Goal: Transaction & Acquisition: Download file/media

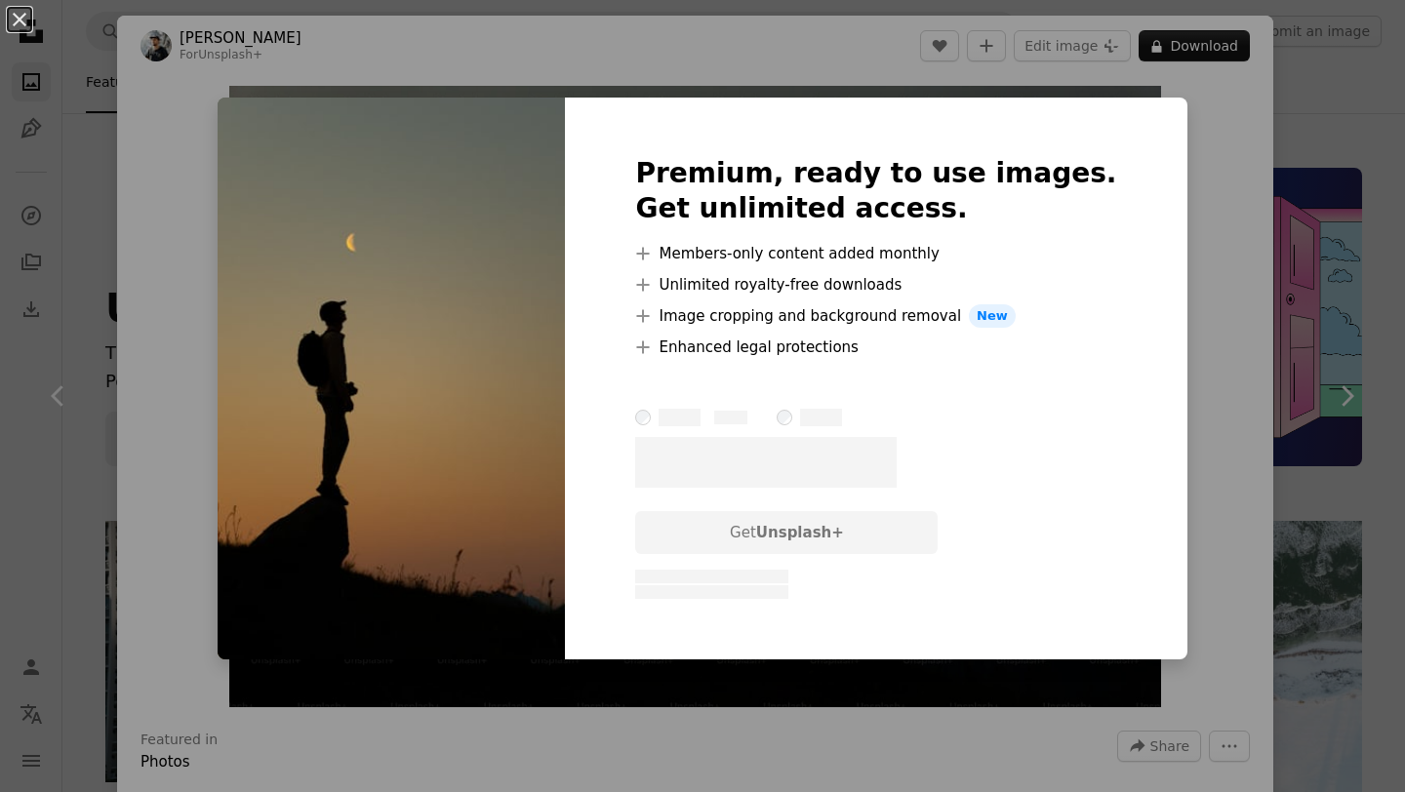
scroll to position [378, 0]
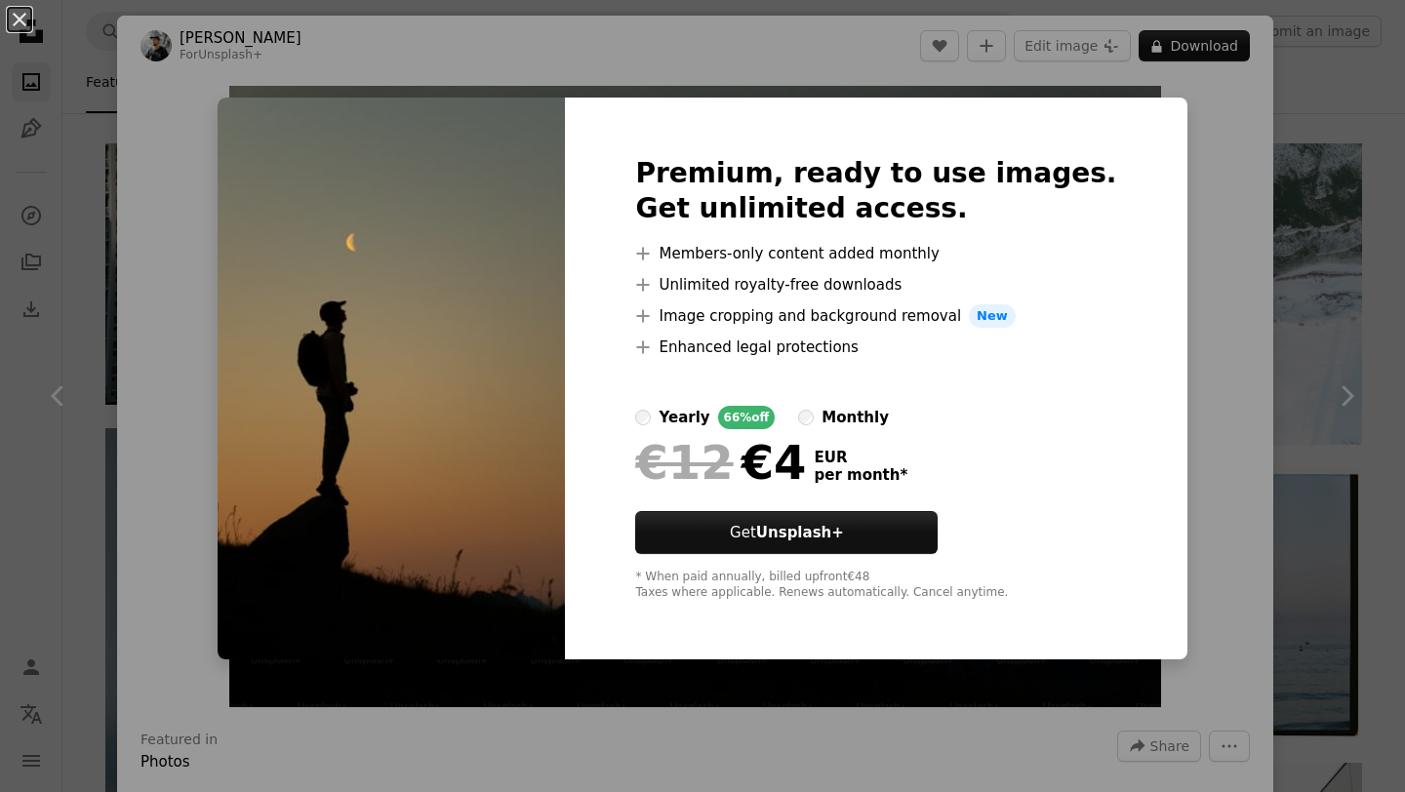
click at [1278, 162] on div "An X shape Premium, ready to use images. Get unlimited access. A plus sign Memb…" at bounding box center [702, 396] width 1405 height 792
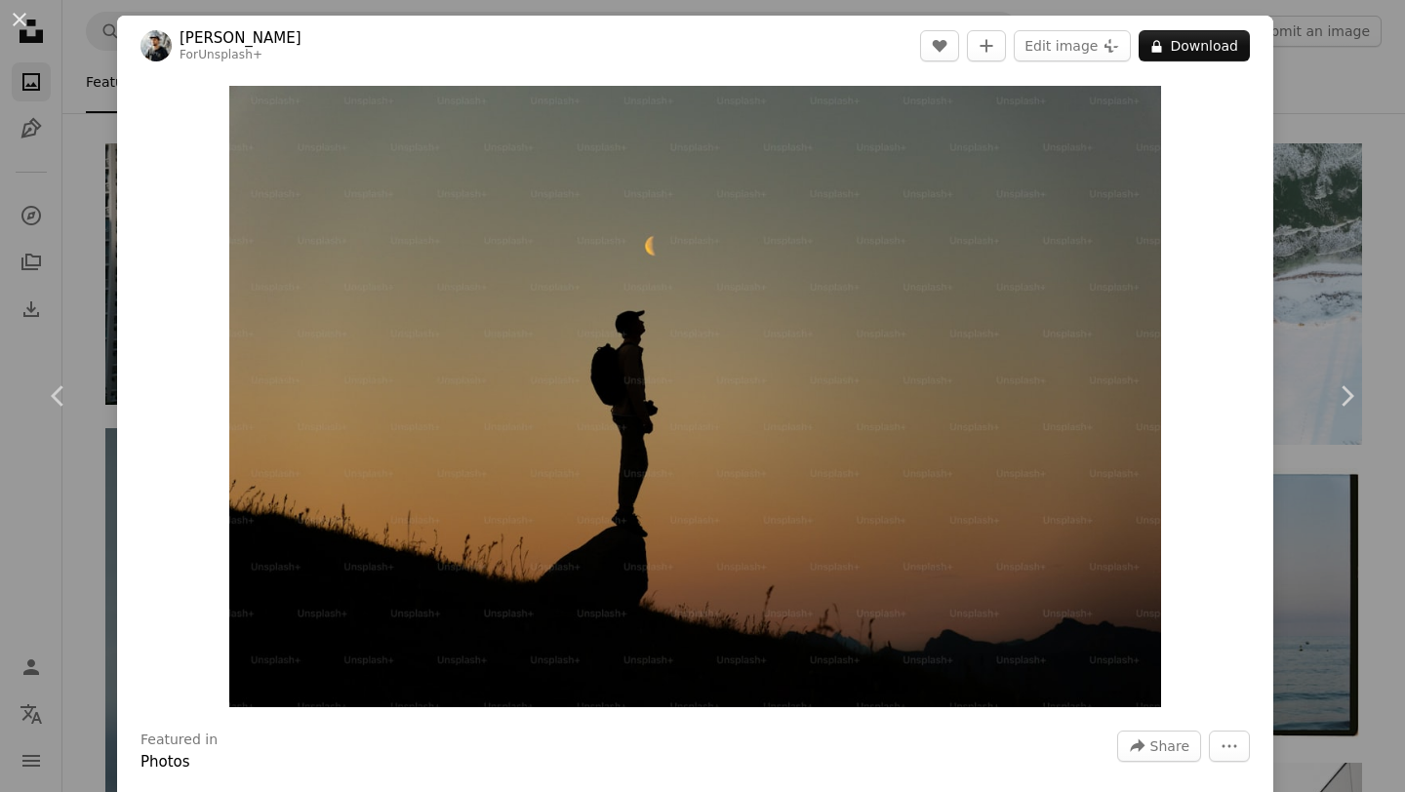
click at [1301, 96] on div "An X shape Chevron left Chevron right [PERSON_NAME] For Unsplash+ A heart A plu…" at bounding box center [702, 396] width 1405 height 792
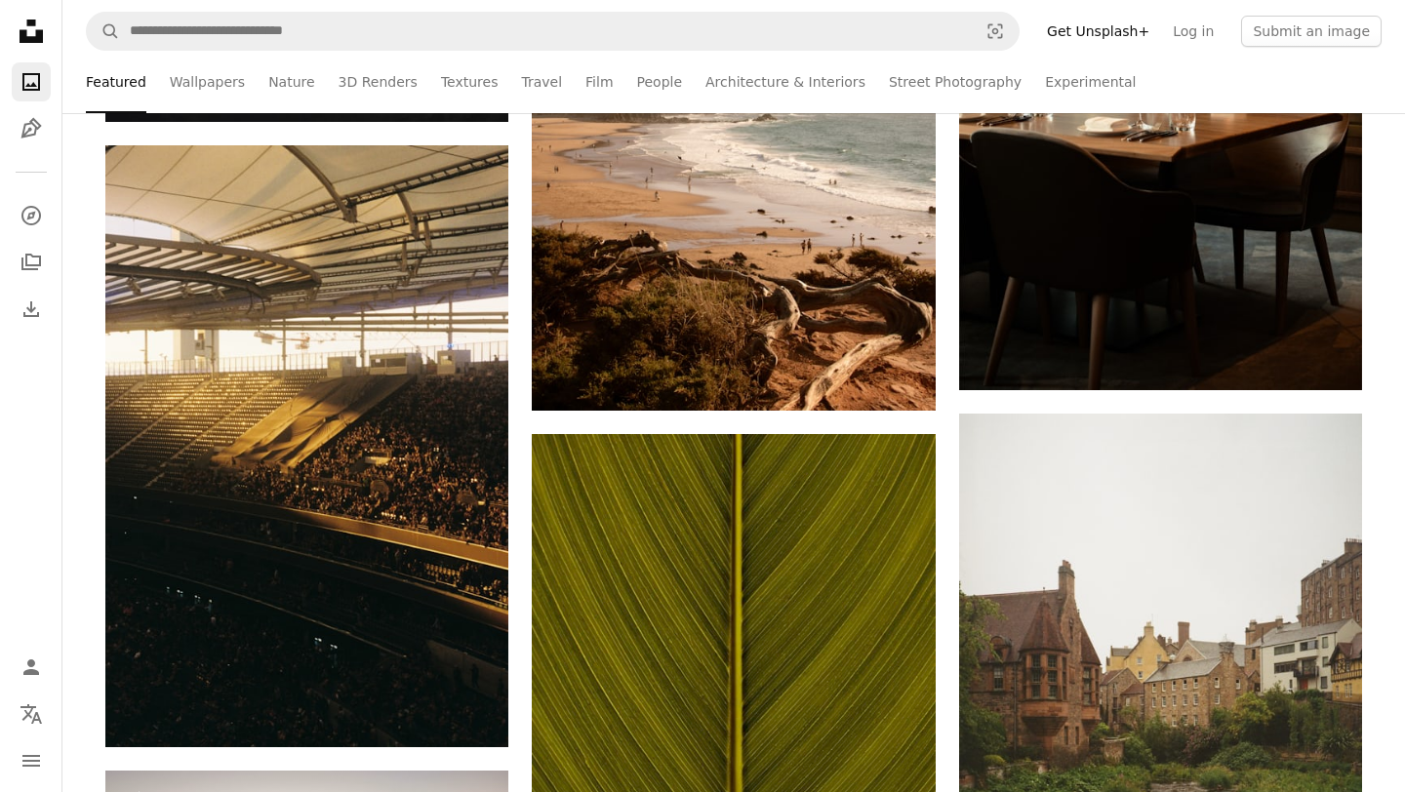
scroll to position [3432, 0]
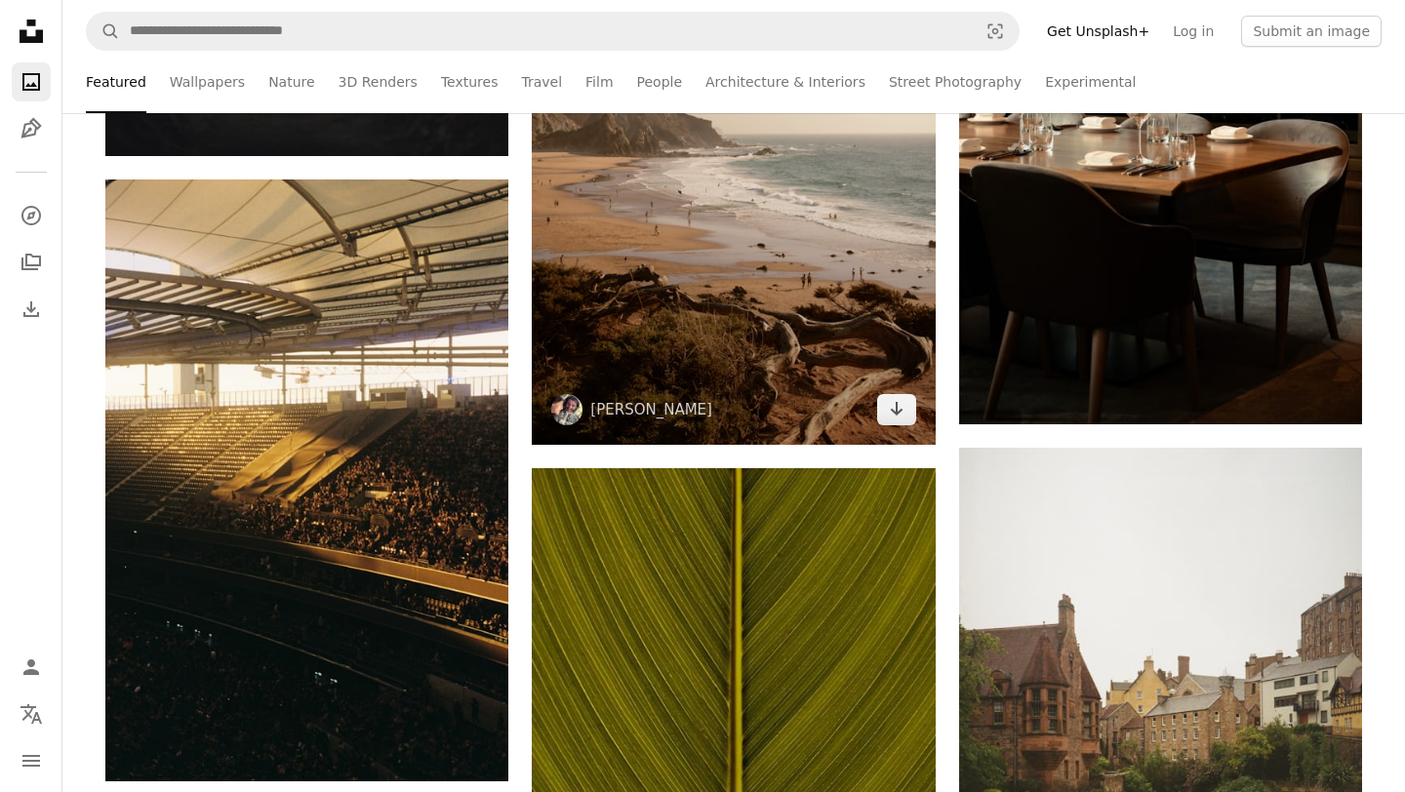
click at [822, 313] on img at bounding box center [733, 142] width 403 height 605
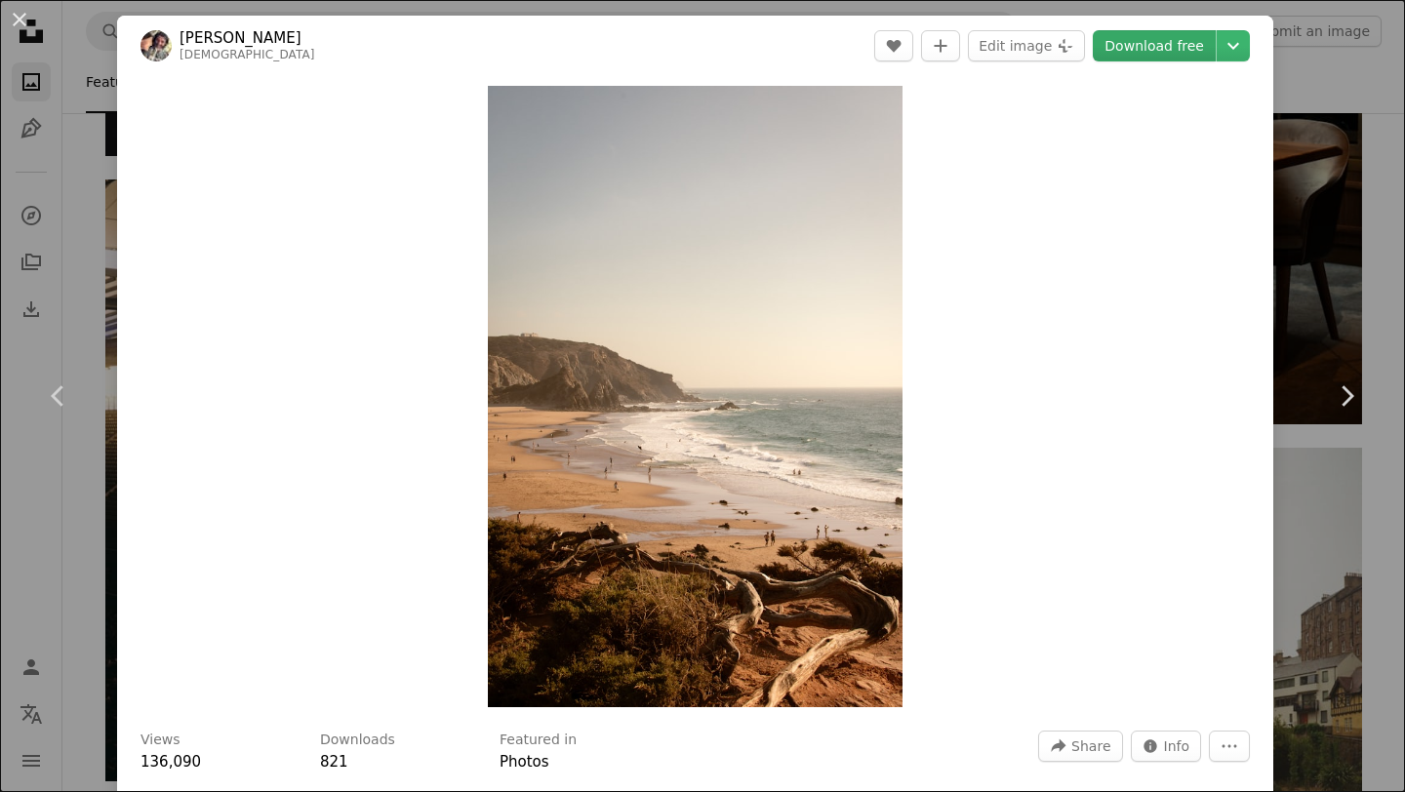
click at [1177, 39] on link "Download free" at bounding box center [1154, 45] width 123 height 31
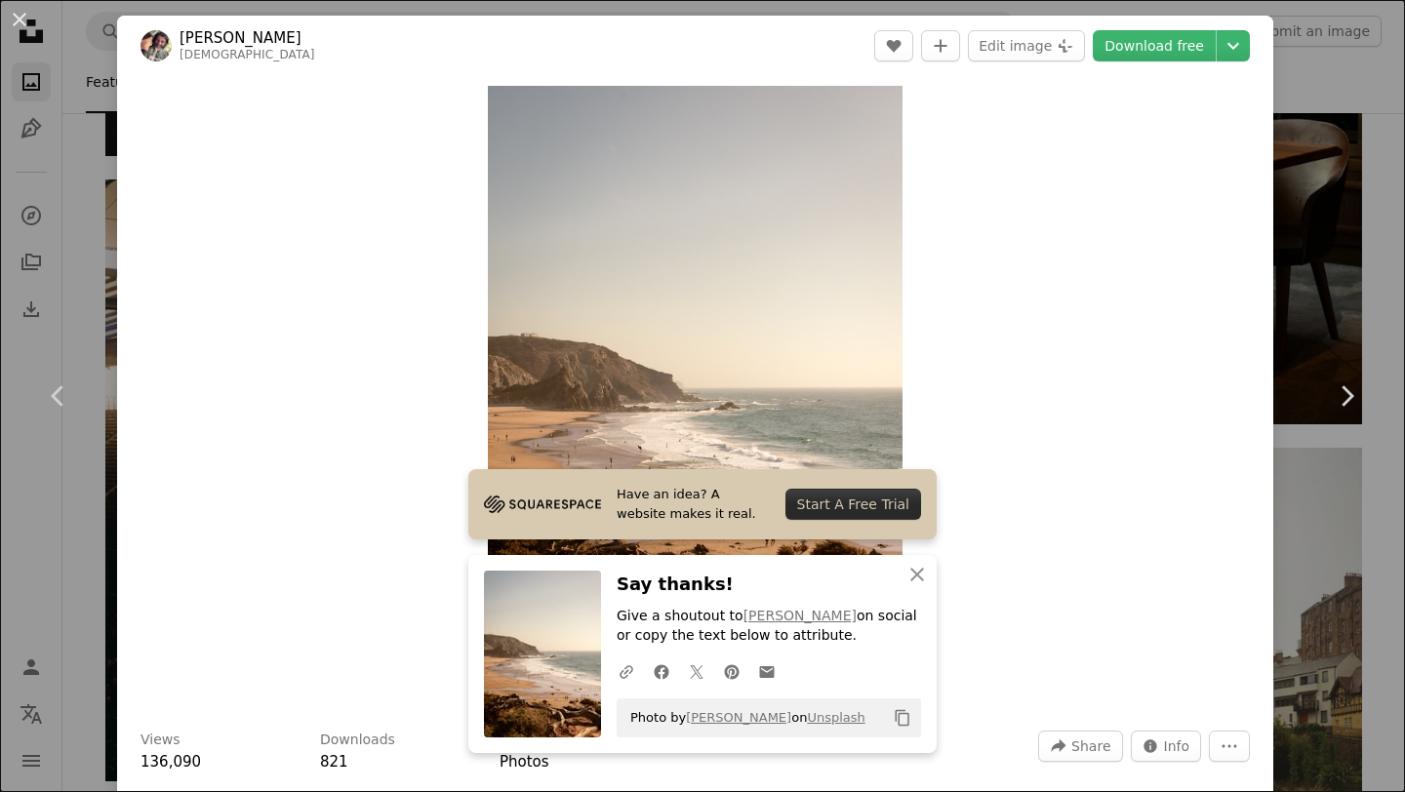
click at [1328, 113] on div "An X shape Chevron left Chevron right Have an idea? A website makes it real. St…" at bounding box center [702, 396] width 1405 height 792
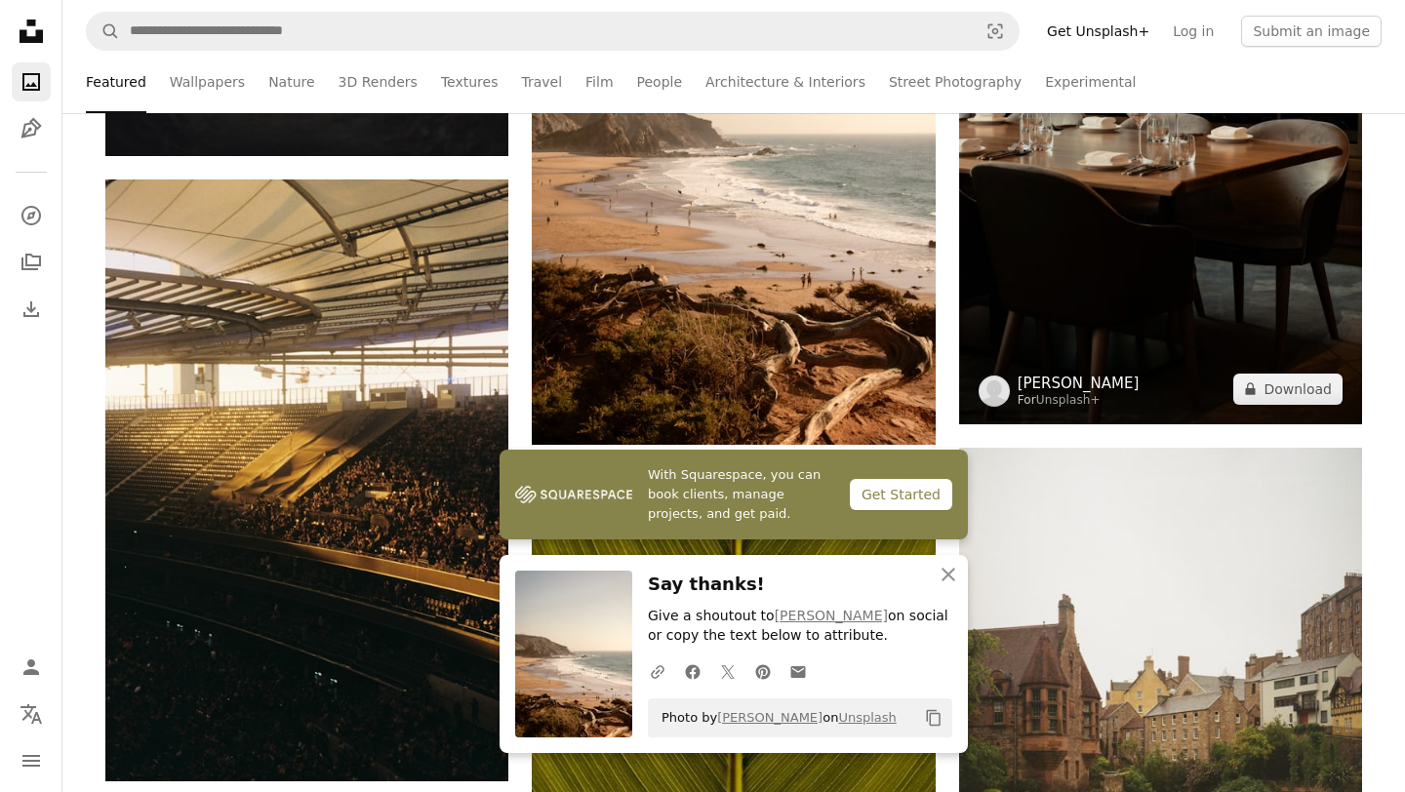
scroll to position [3919, 0]
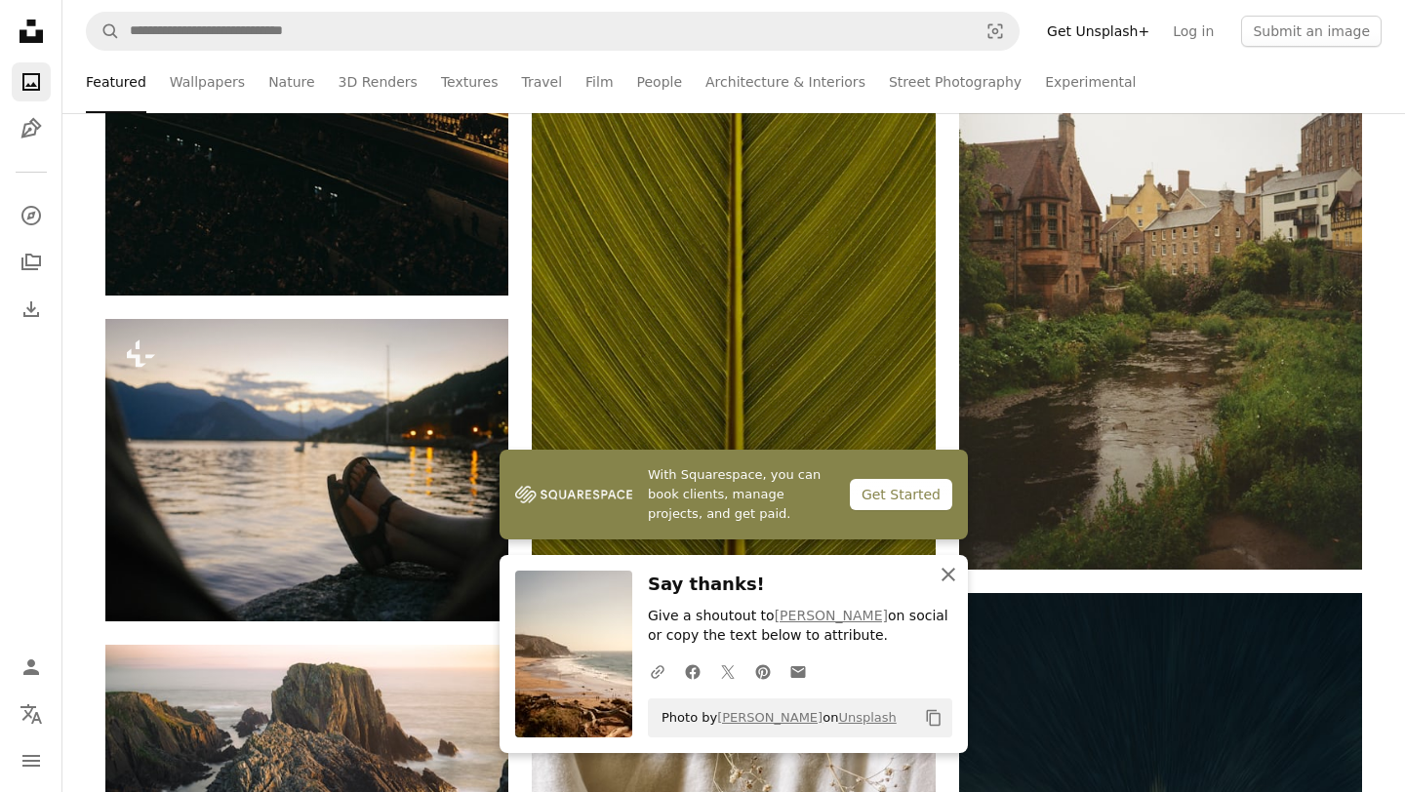
click at [942, 570] on icon "An X shape" at bounding box center [948, 574] width 23 height 23
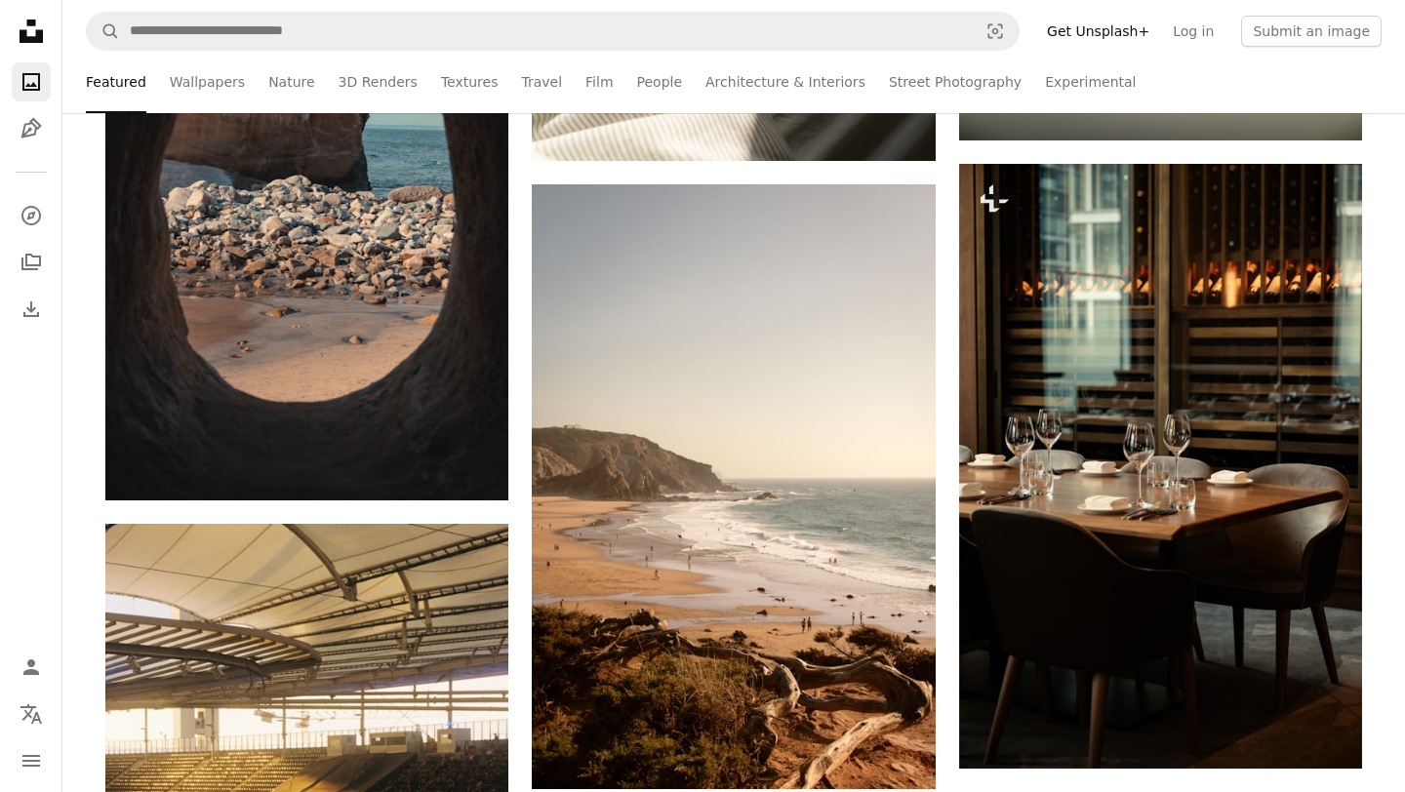
scroll to position [3086, 0]
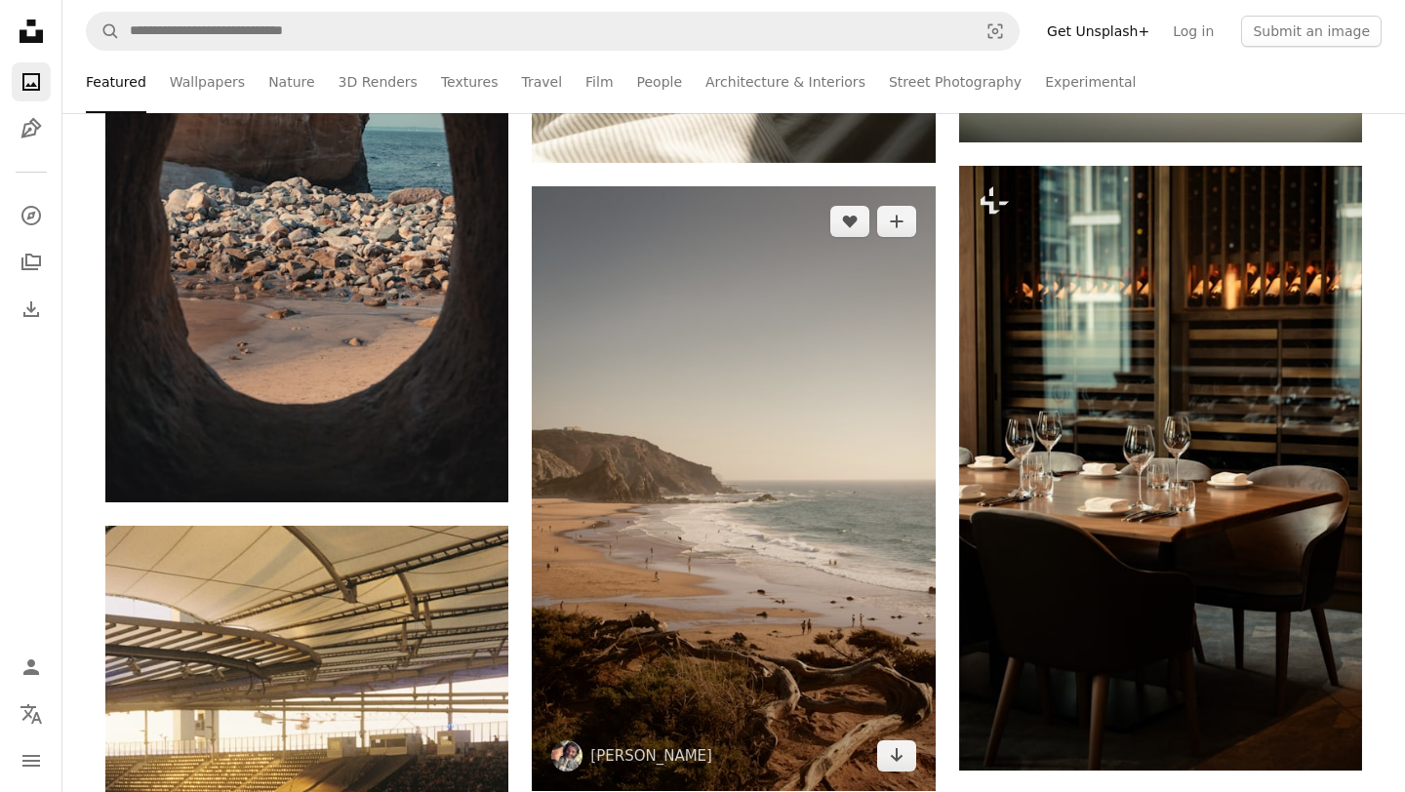
click at [621, 383] on img at bounding box center [733, 488] width 403 height 605
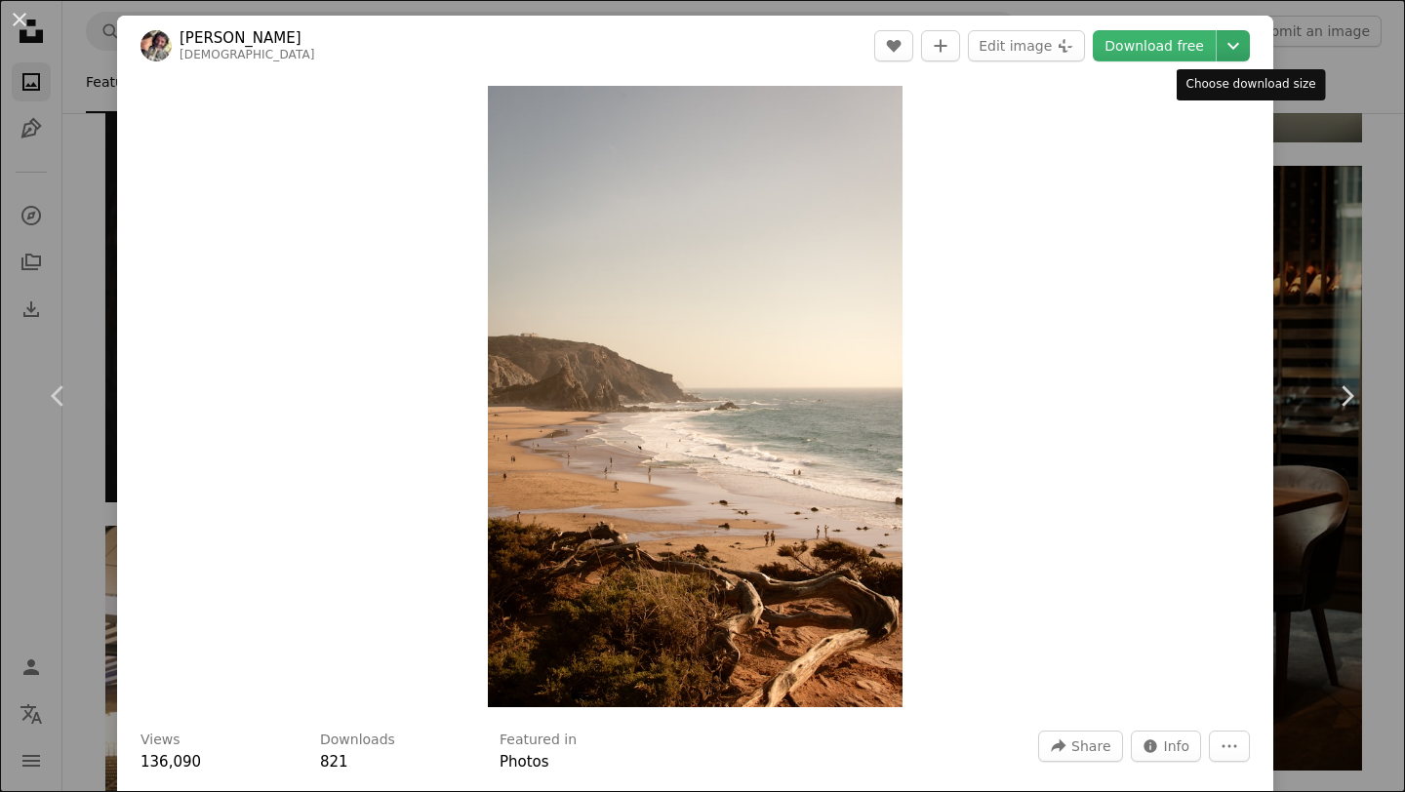
click at [1248, 40] on icon "Chevron down" at bounding box center [1233, 45] width 31 height 23
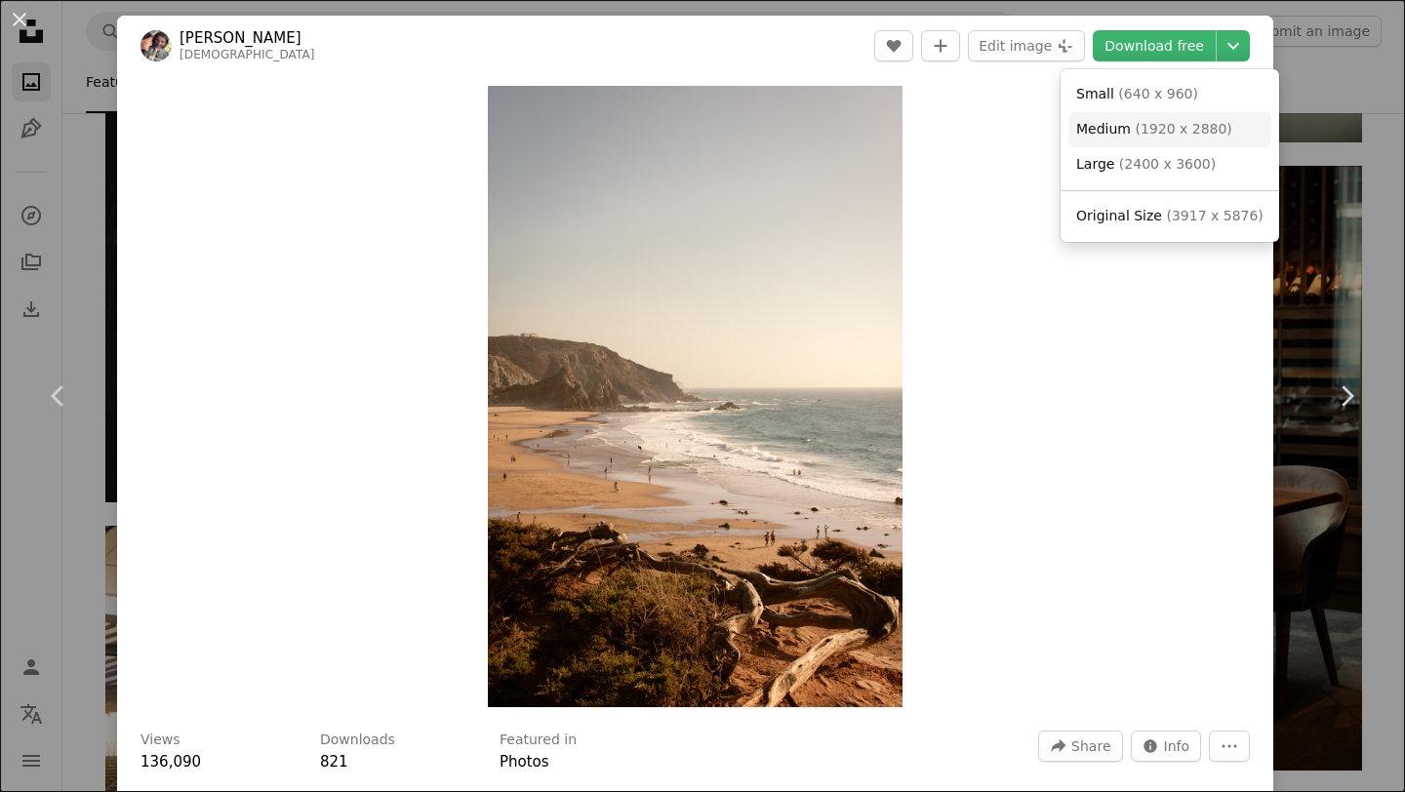
click at [1157, 127] on span "( 1920 x 2880 )" at bounding box center [1183, 129] width 97 height 16
